Goal: Check status: Check status

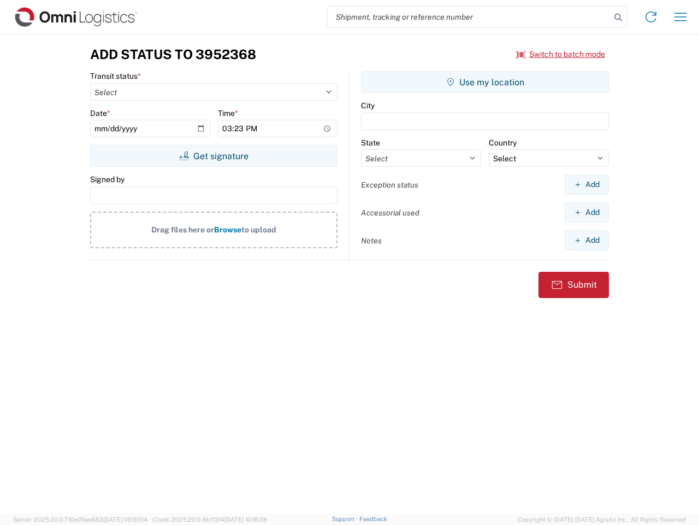
click at [469, 17] on input "search" at bounding box center [469, 17] width 283 height 21
click at [619, 17] on icon at bounding box center [618, 17] width 15 height 15
click at [651, 17] on icon at bounding box center [651, 16] width 17 height 17
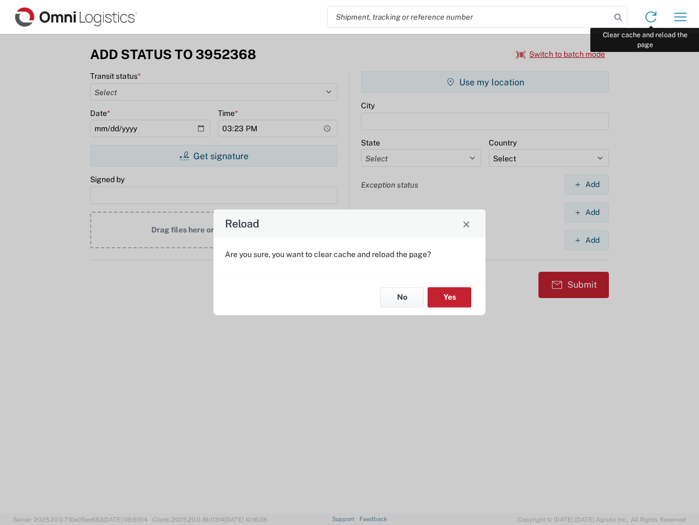
click at [681, 17] on div "Reload Are you sure, you want to clear cache and reload the page? No Yes" at bounding box center [349, 262] width 699 height 525
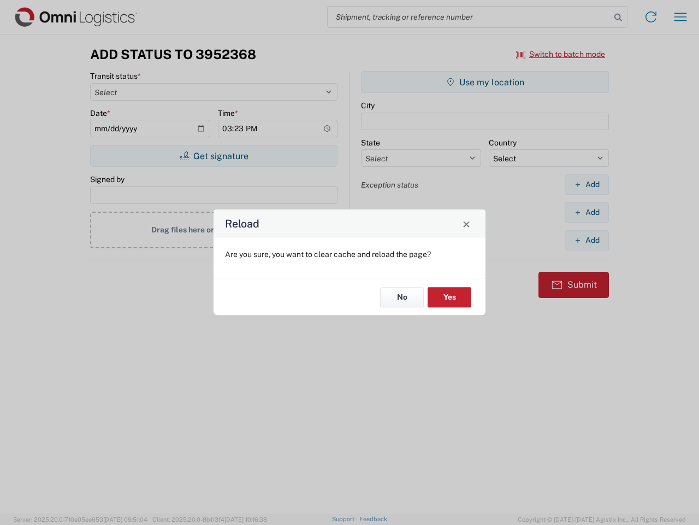
click at [561, 54] on div "Reload Are you sure, you want to clear cache and reload the page? No Yes" at bounding box center [349, 262] width 699 height 525
click at [214, 156] on div "Reload Are you sure, you want to clear cache and reload the page? No Yes" at bounding box center [349, 262] width 699 height 525
click at [485, 82] on div "Reload Are you sure, you want to clear cache and reload the page? No Yes" at bounding box center [349, 262] width 699 height 525
click at [587, 184] on div "Reload Are you sure, you want to clear cache and reload the page? No Yes" at bounding box center [349, 262] width 699 height 525
click at [587, 212] on div "Reload Are you sure, you want to clear cache and reload the page? No Yes" at bounding box center [349, 262] width 699 height 525
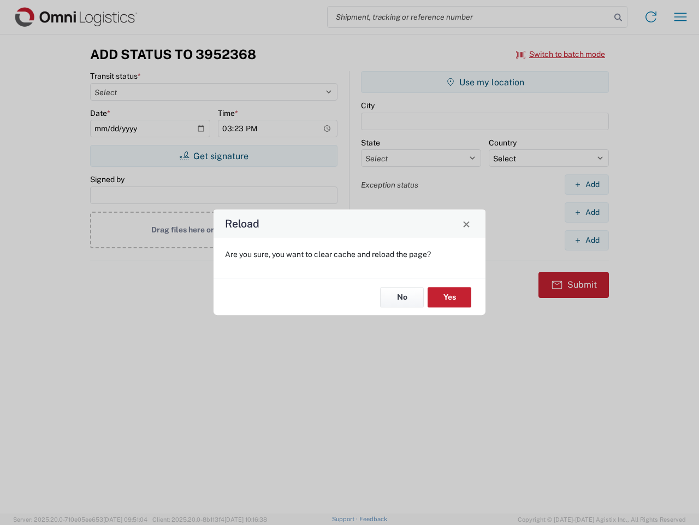
click at [587, 240] on div "Reload Are you sure, you want to clear cache and reload the page? No Yes" at bounding box center [349, 262] width 699 height 525
